Goal: Transaction & Acquisition: Purchase product/service

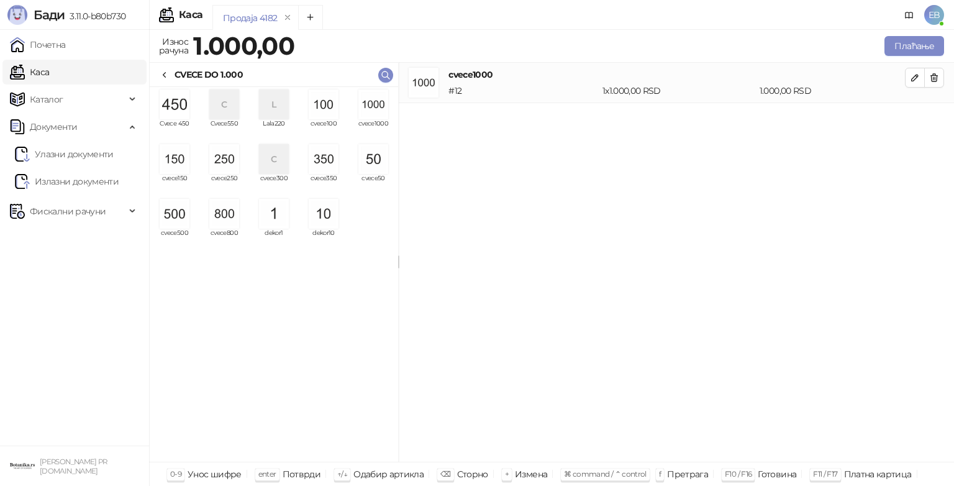
click at [380, 105] on img "grid" at bounding box center [373, 104] width 30 height 30
click at [377, 105] on img "grid" at bounding box center [373, 104] width 30 height 30
click at [381, 160] on img "grid" at bounding box center [373, 159] width 30 height 30
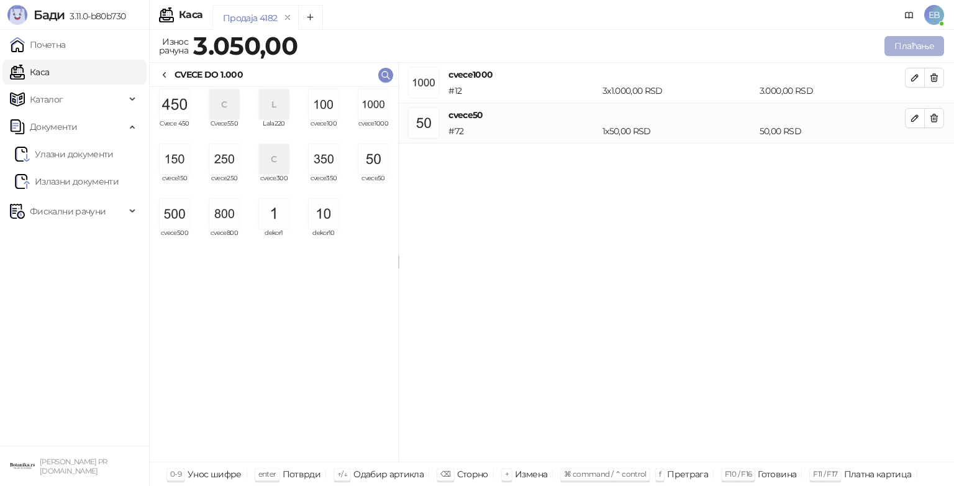
click at [908, 48] on button "Плаћање" at bounding box center [914, 46] width 60 height 20
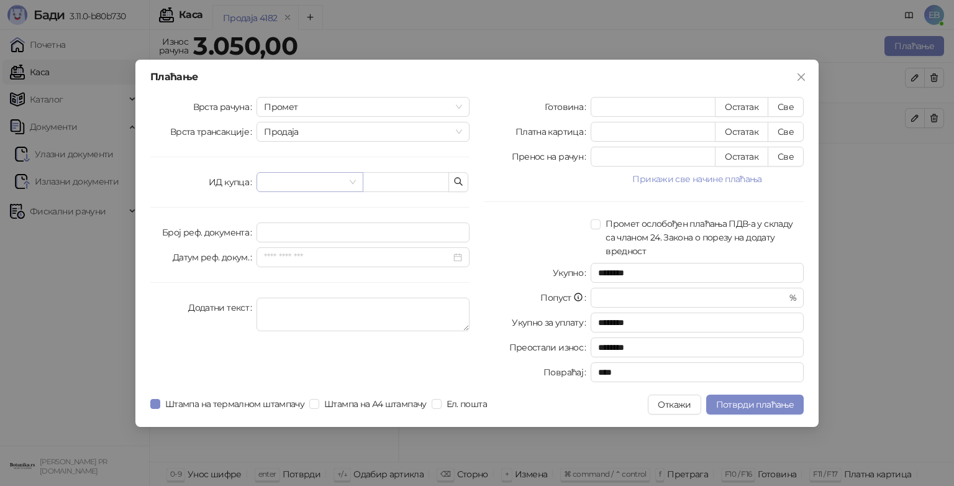
click at [341, 179] on input "search" at bounding box center [304, 182] width 80 height 19
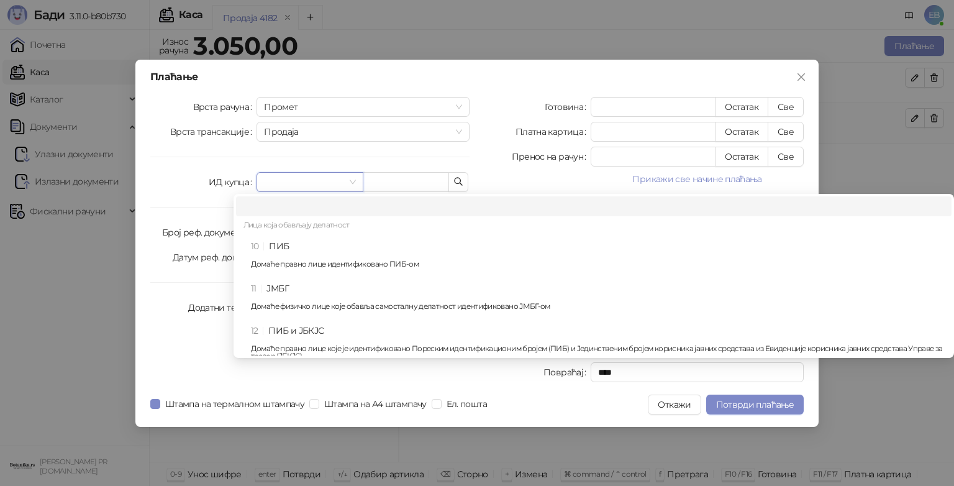
click at [320, 242] on div "10 ПИБ Домаће правно лице идентификовано ПИБ-ом" at bounding box center [597, 257] width 693 height 36
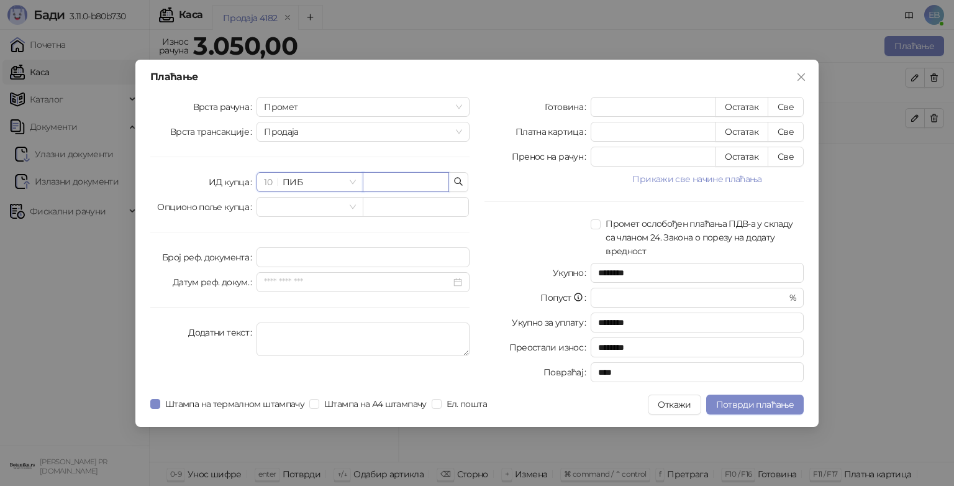
click at [412, 174] on input "text" at bounding box center [406, 182] width 86 height 20
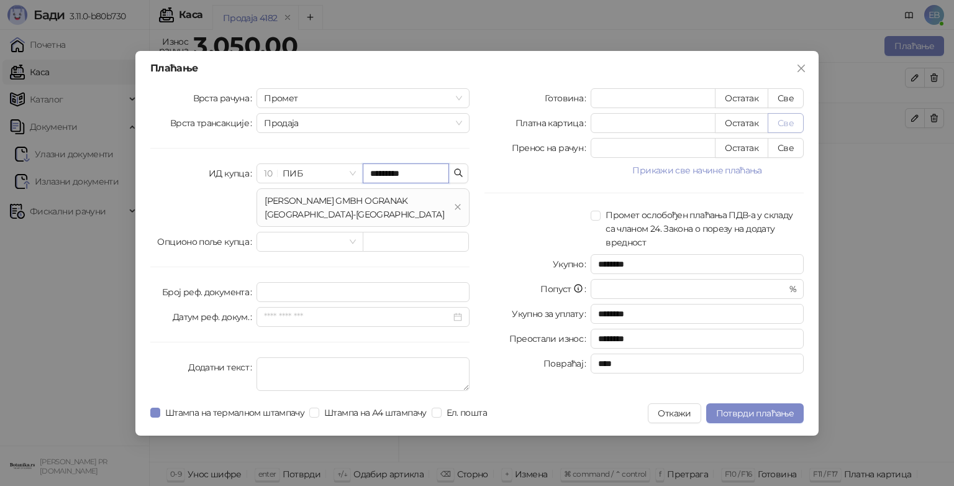
type input "*********"
click at [785, 118] on button "Све" at bounding box center [785, 123] width 36 height 20
type input "****"
click at [740, 409] on span "Потврди плаћање" at bounding box center [755, 412] width 78 height 11
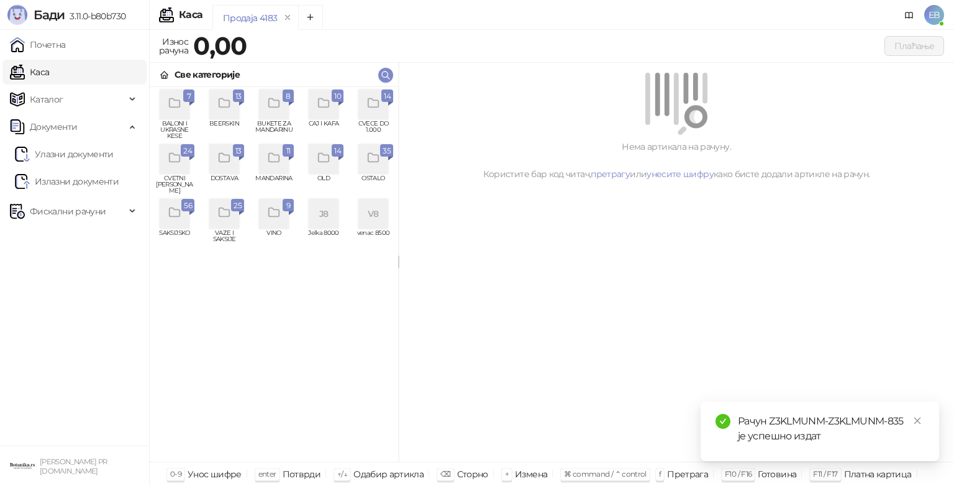
click at [390, 104] on div "grid" at bounding box center [390, 104] width 5 height 4
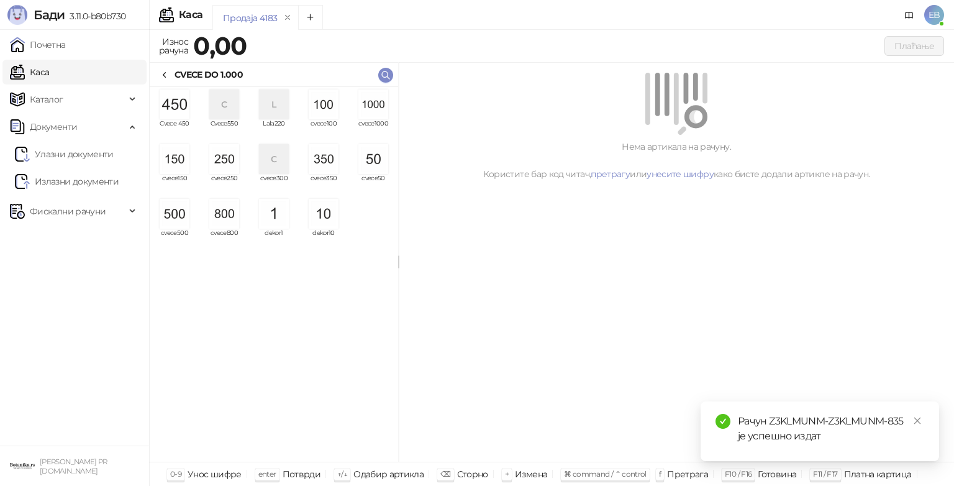
click at [380, 117] on img "grid" at bounding box center [373, 104] width 30 height 30
click at [380, 113] on img "grid" at bounding box center [373, 104] width 30 height 30
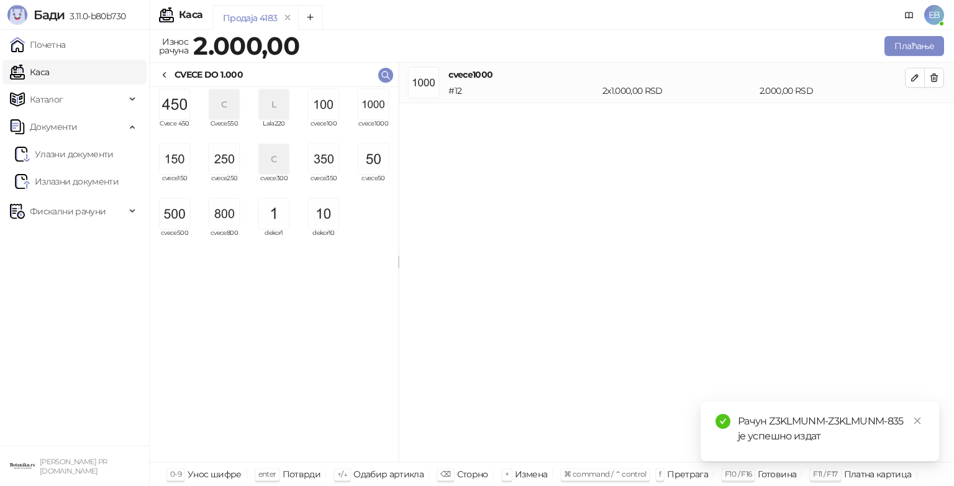
click at [379, 109] on img "grid" at bounding box center [373, 104] width 30 height 30
click at [320, 102] on img "grid" at bounding box center [324, 104] width 30 height 30
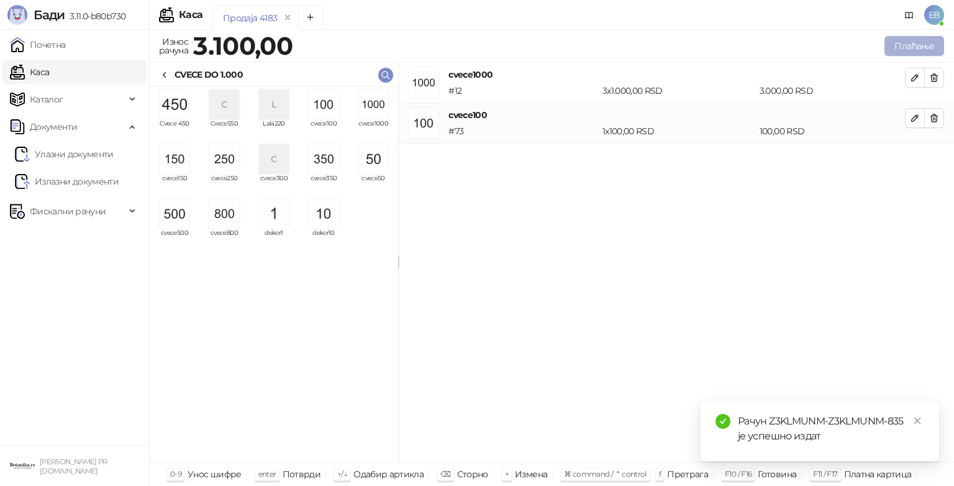
click at [909, 50] on button "Плаћање" at bounding box center [914, 46] width 60 height 20
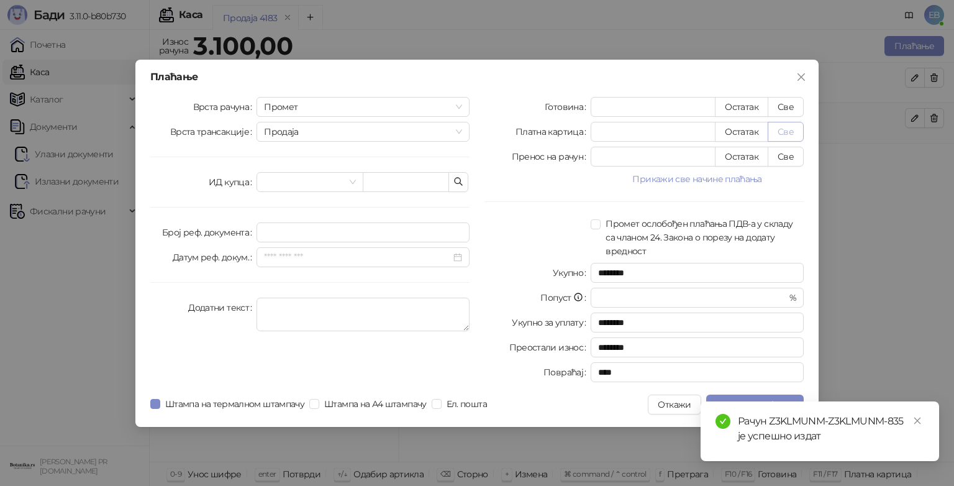
click at [781, 134] on button "Све" at bounding box center [785, 132] width 36 height 20
type input "****"
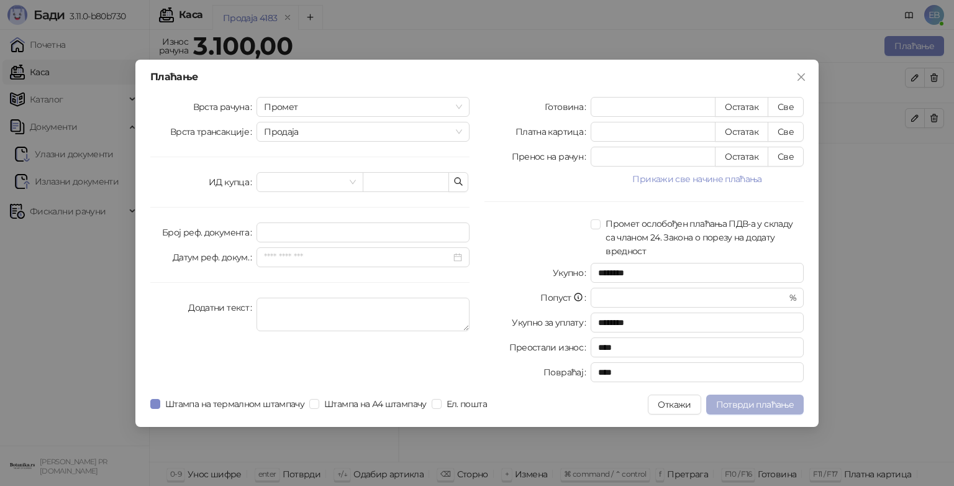
click at [765, 402] on span "Потврди плаћање" at bounding box center [755, 404] width 78 height 11
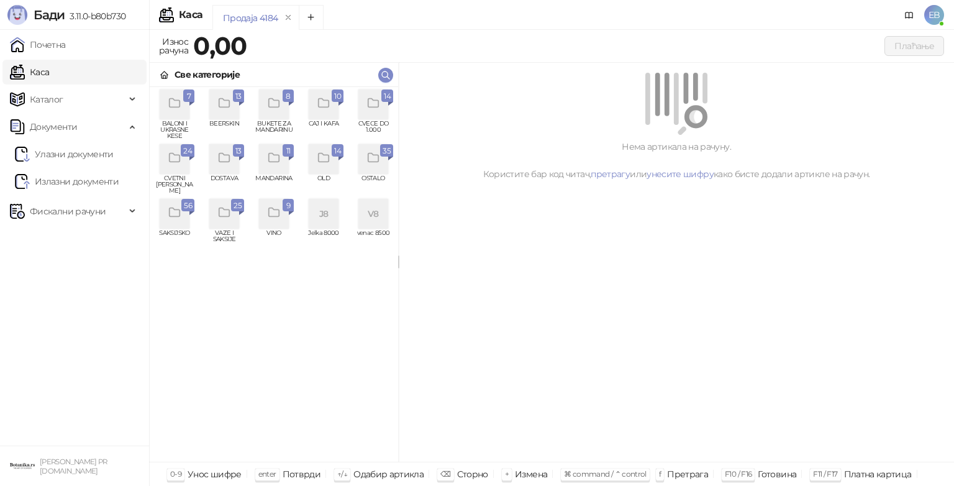
click at [379, 112] on div "grid" at bounding box center [373, 104] width 30 height 30
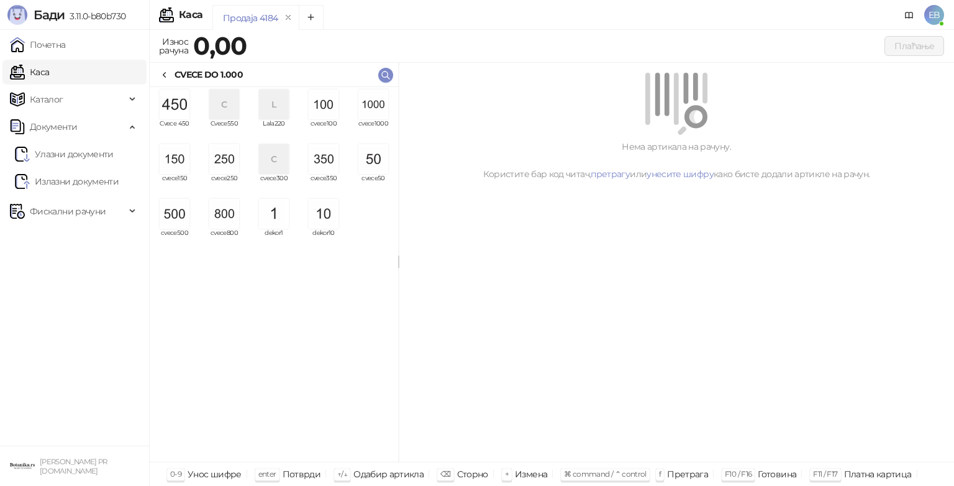
click at [378, 106] on img "grid" at bounding box center [373, 104] width 30 height 30
click at [371, 110] on img "grid" at bounding box center [373, 104] width 30 height 30
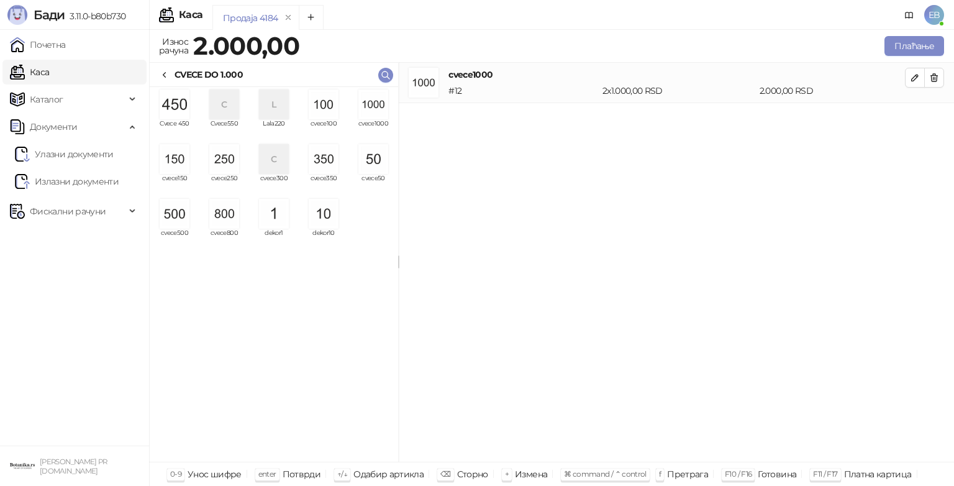
click at [371, 106] on img "grid" at bounding box center [373, 104] width 30 height 30
click at [370, 105] on img "grid" at bounding box center [373, 104] width 30 height 30
click at [178, 219] on img "grid" at bounding box center [175, 214] width 30 height 30
click at [183, 163] on img "grid" at bounding box center [175, 159] width 30 height 30
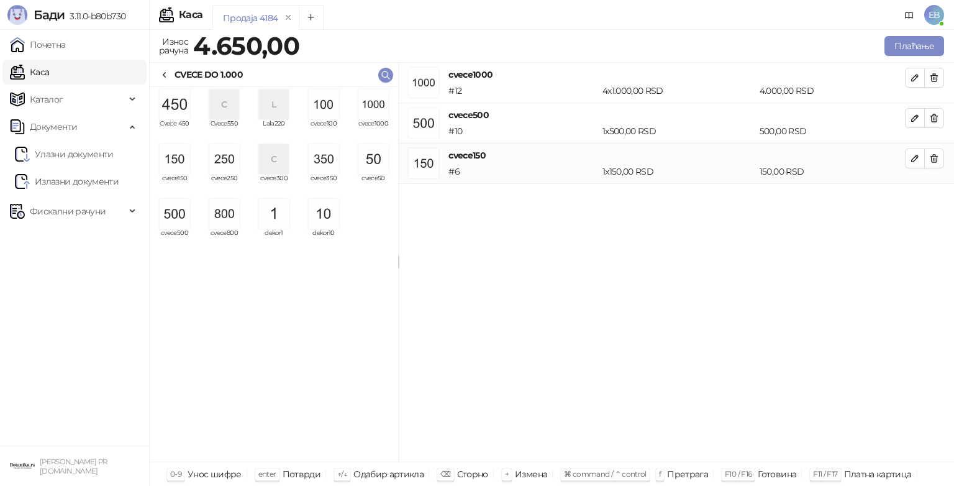
click at [318, 211] on img "grid" at bounding box center [324, 214] width 30 height 30
click at [901, 47] on button "Плаћање" at bounding box center [914, 46] width 60 height 20
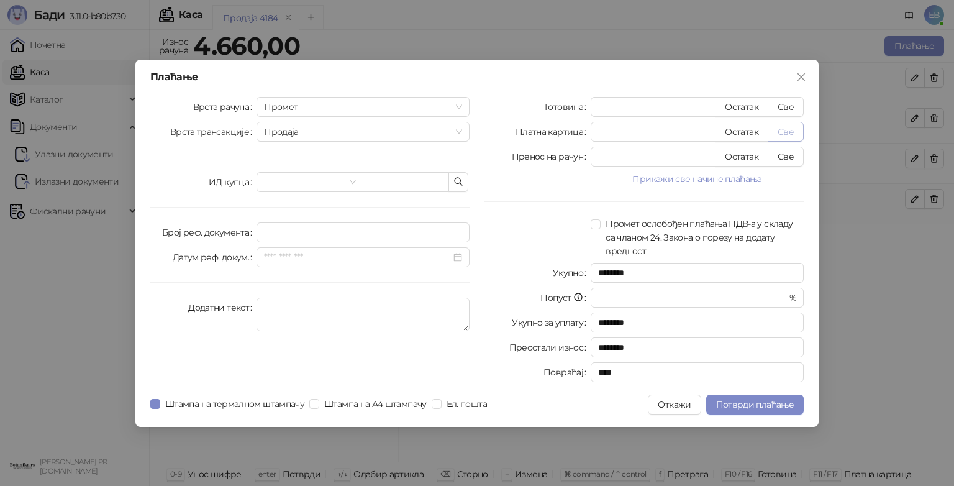
click at [790, 126] on button "Све" at bounding box center [785, 132] width 36 height 20
type input "****"
click at [757, 407] on span "Потврди плаћање" at bounding box center [755, 404] width 78 height 11
